Goal: Information Seeking & Learning: Learn about a topic

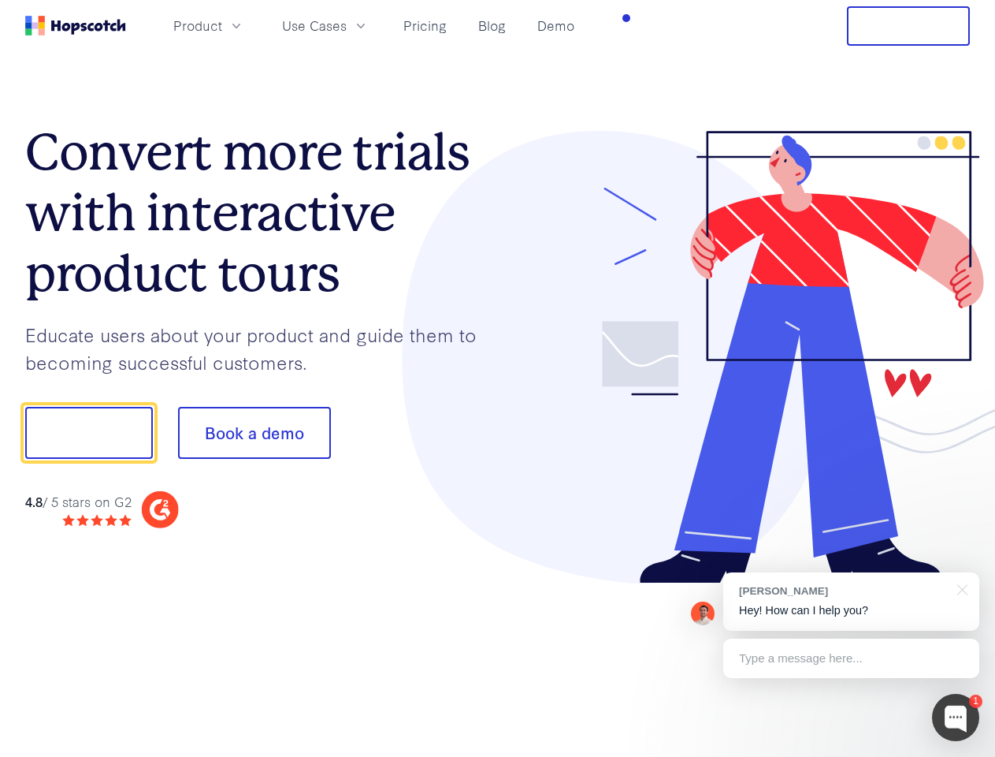
click at [498, 378] on div at bounding box center [734, 357] width 473 height 453
click at [222, 25] on span "Product" at bounding box center [197, 26] width 49 height 20
click at [347, 25] on span "Use Cases" at bounding box center [314, 26] width 65 height 20
click at [909, 26] on button "Free Trial" at bounding box center [908, 25] width 123 height 39
click at [88, 433] on button "Show me!" at bounding box center [89, 433] width 128 height 52
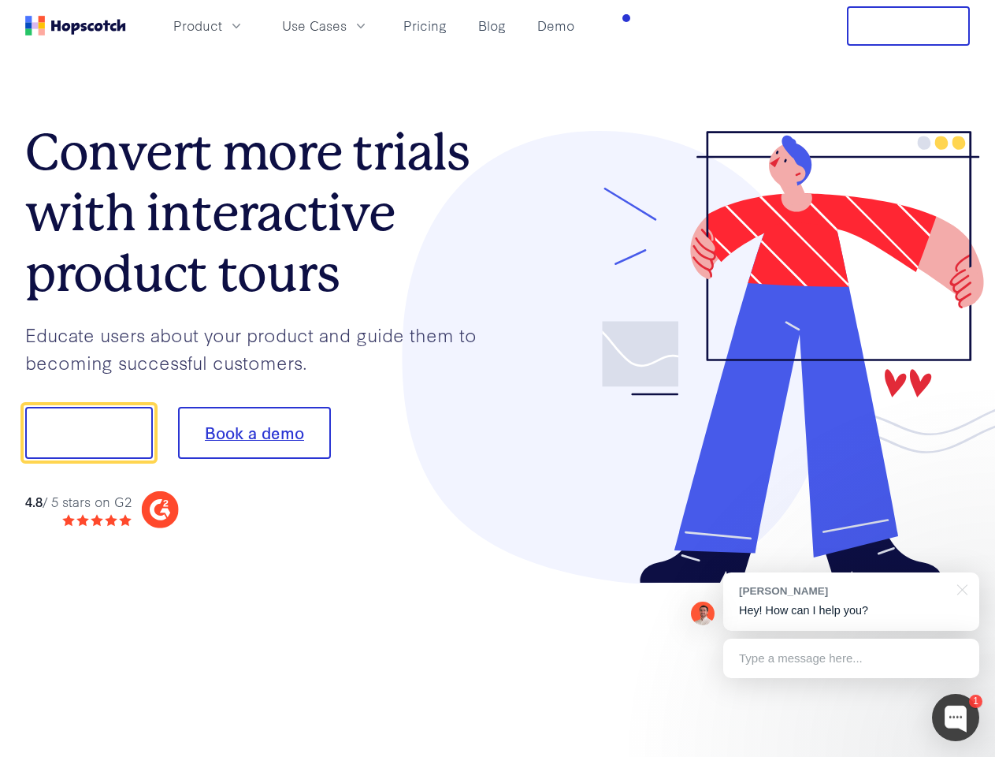
click at [254, 433] on button "Book a demo" at bounding box center [254, 433] width 153 height 52
click at [956, 717] on div at bounding box center [955, 717] width 47 height 47
click at [851, 601] on div "[PERSON_NAME] Hey! How can I help you?" at bounding box center [851, 601] width 256 height 58
click at [960, 588] on div at bounding box center [832, 431] width 296 height 526
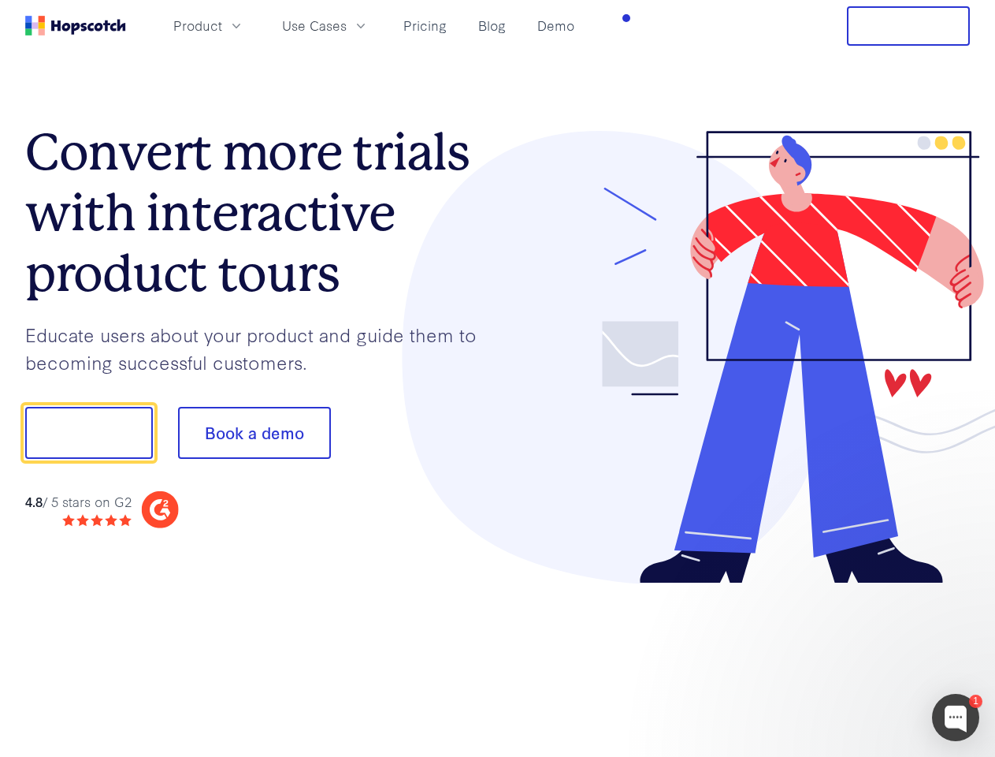
click at [851, 658] on div at bounding box center [832, 536] width 296 height 314
